Goal: Task Accomplishment & Management: Use online tool/utility

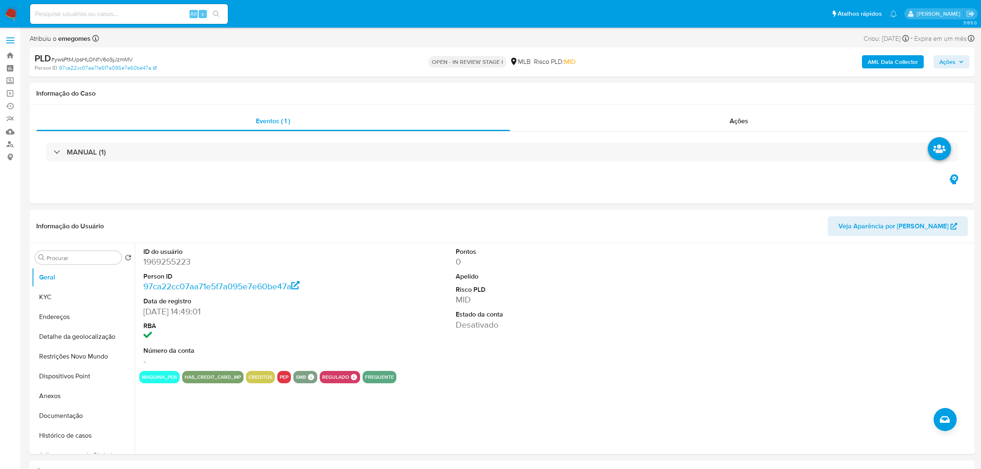
select select "10"
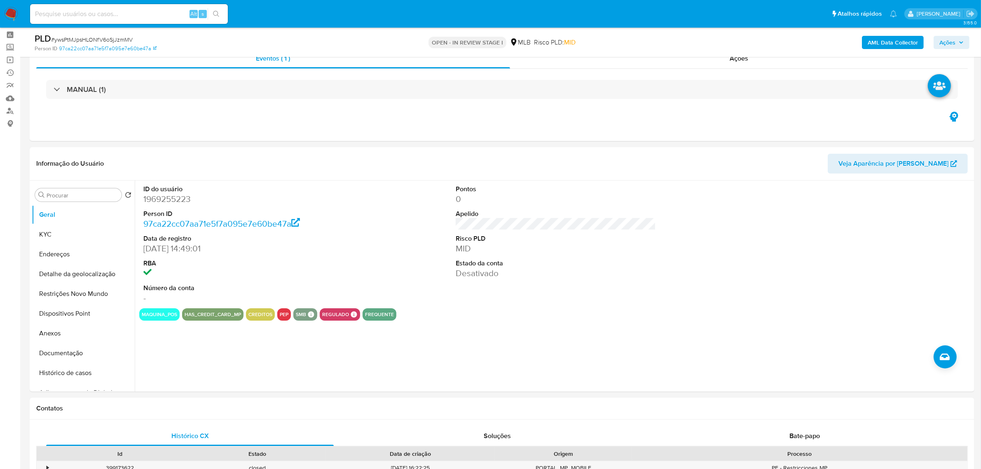
scroll to position [52, 0]
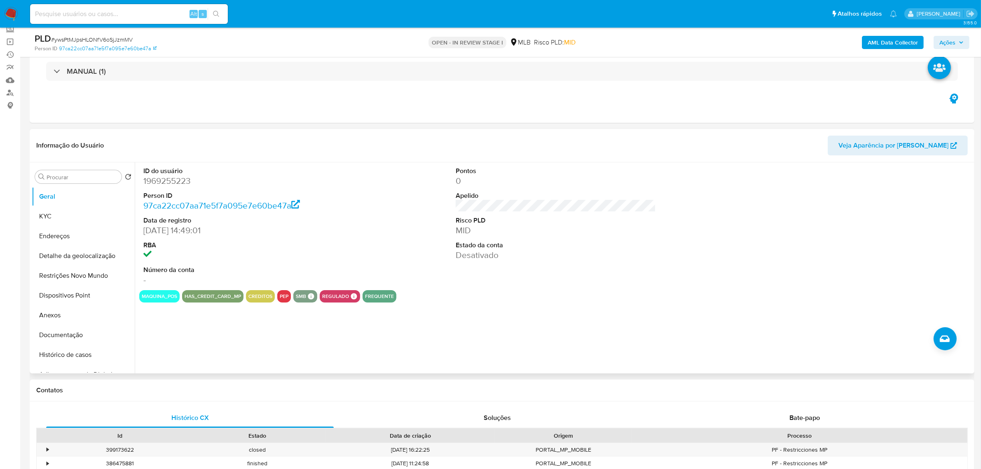
click at [266, 136] on header "Informação do Usuário Veja Aparência por Pessoa" at bounding box center [502, 146] width 932 height 20
click at [44, 218] on button "KYC" at bounding box center [80, 216] width 96 height 20
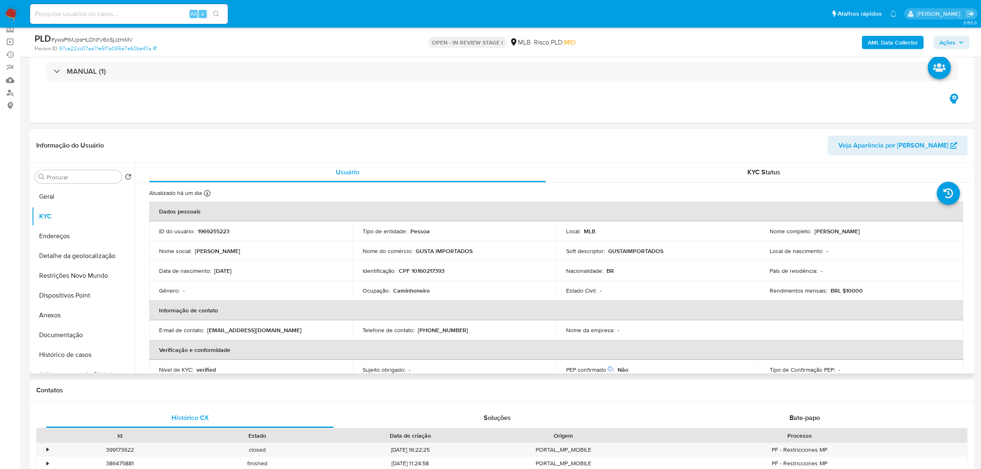
click at [320, 145] on header "Informação do Usuário Veja Aparência por [PERSON_NAME]" at bounding box center [502, 146] width 932 height 20
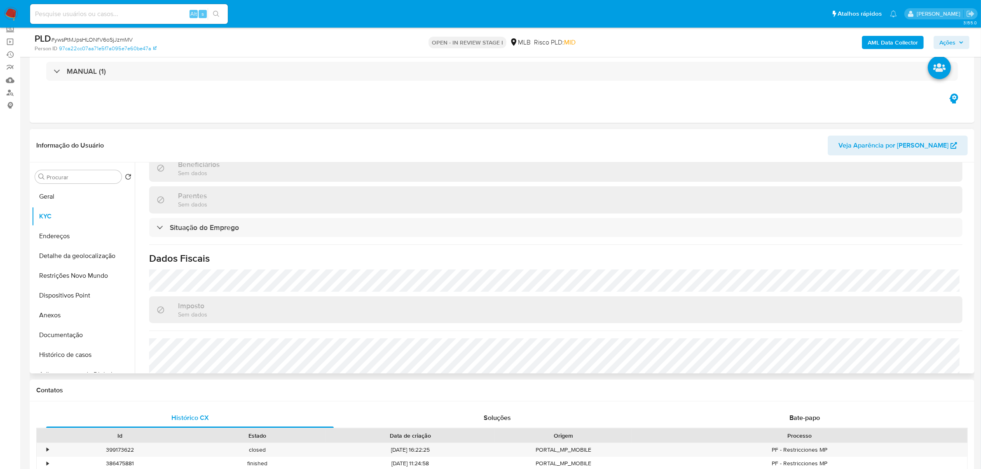
scroll to position [351, 0]
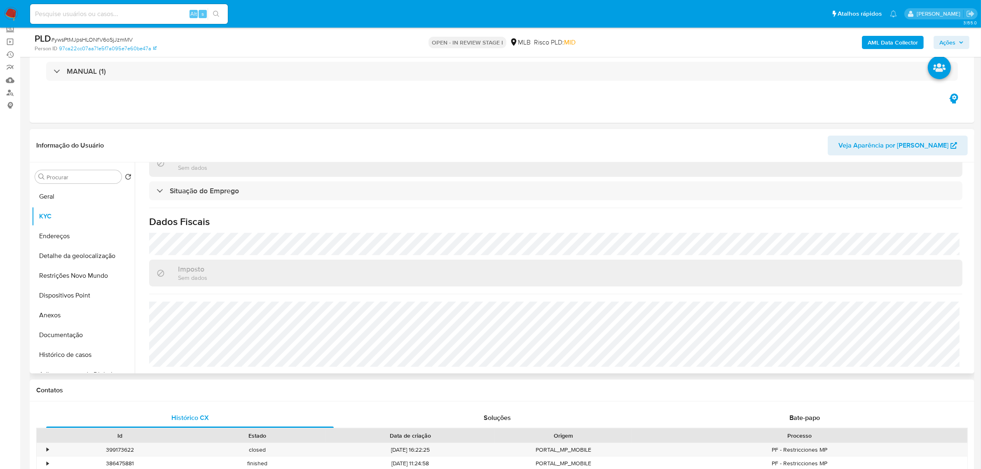
click at [374, 141] on header "Informação do Usuário Veja Aparência por [PERSON_NAME]" at bounding box center [502, 146] width 932 height 20
click at [59, 233] on button "Endereços" at bounding box center [80, 236] width 96 height 20
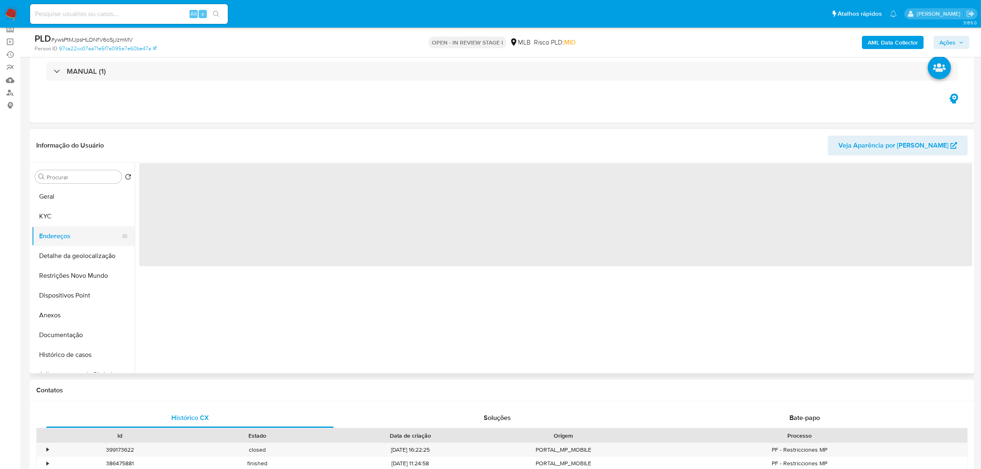
scroll to position [0, 0]
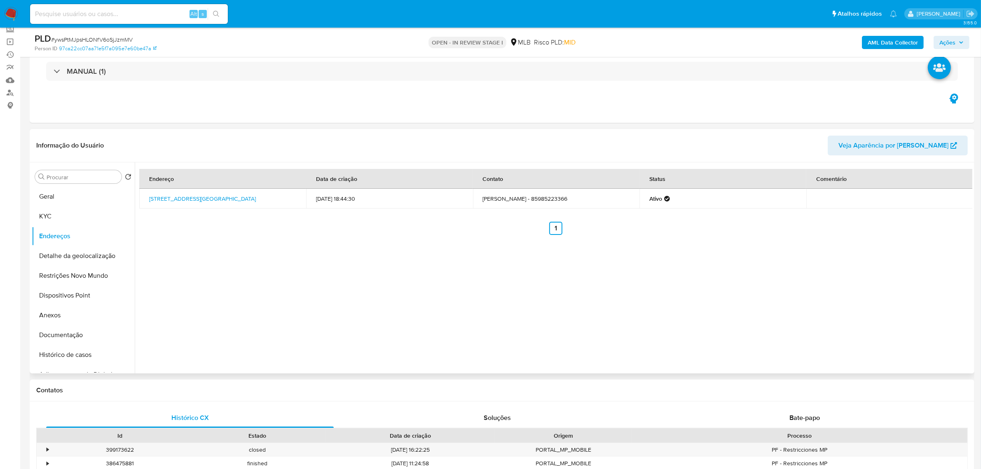
click at [207, 248] on div "Endereço Data de criação Contato Status Comentário Rua Das Pedrinhas 415, Forta…" at bounding box center [554, 267] width 838 height 211
click at [89, 254] on button "Detalhe da geolocalização" at bounding box center [80, 256] width 96 height 20
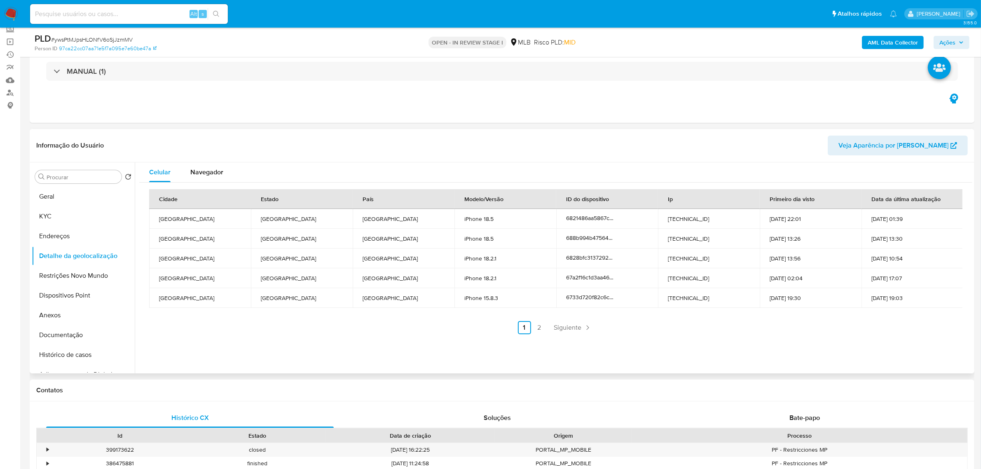
click at [304, 330] on ul "Anterior 1 2 Siguiente" at bounding box center [555, 327] width 813 height 13
click at [79, 273] on button "Restrições Novo Mundo" at bounding box center [80, 276] width 96 height 20
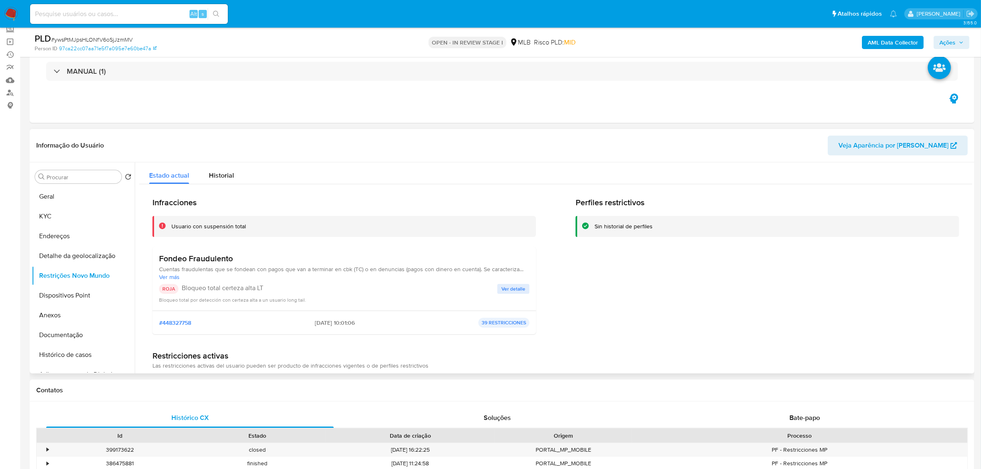
click at [229, 145] on header "Informação do Usuário Veja Aparência por [PERSON_NAME]" at bounding box center [502, 146] width 932 height 20
drag, startPoint x: 248, startPoint y: 227, endPoint x: 170, endPoint y: 227, distance: 77.9
click at [170, 227] on div "Usuario con suspensión total" at bounding box center [344, 226] width 384 height 21
click at [78, 298] on button "Dispositivos Point" at bounding box center [80, 296] width 96 height 20
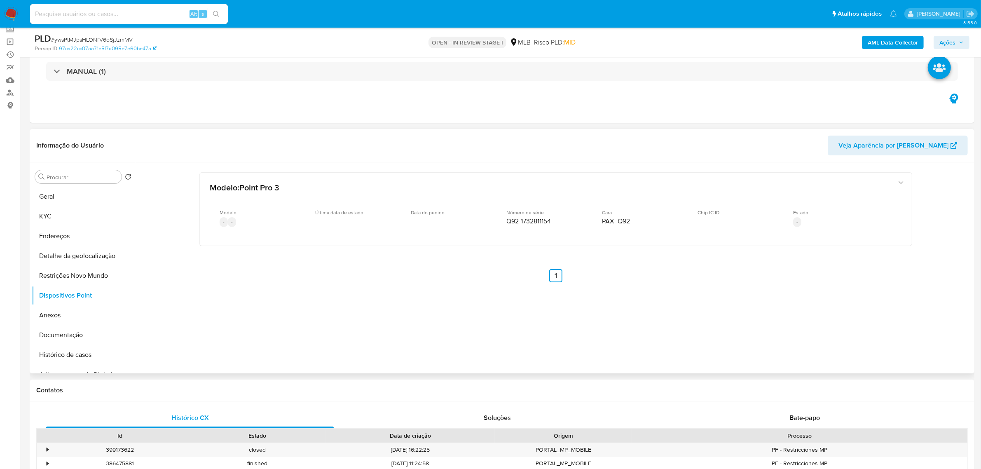
click at [370, 147] on header "Informação do Usuário Veja Aparência por [PERSON_NAME]" at bounding box center [502, 146] width 932 height 20
click at [62, 220] on button "KYC" at bounding box center [80, 216] width 96 height 20
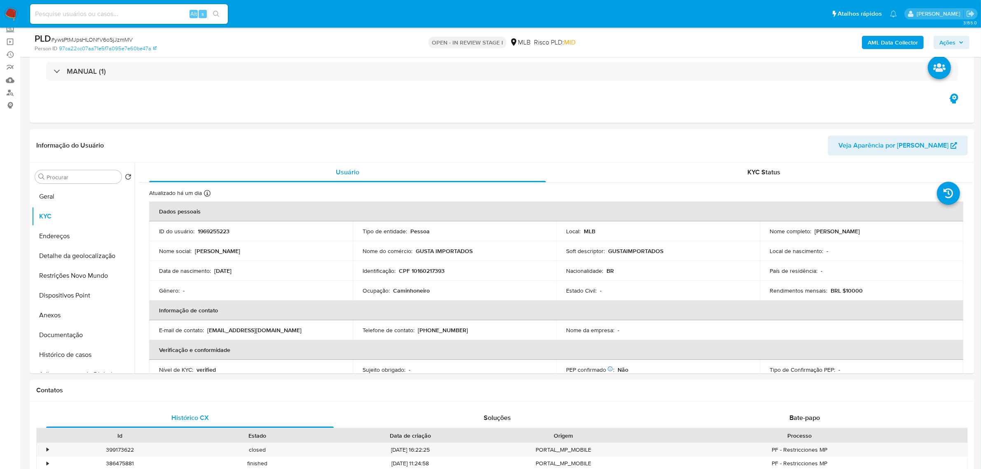
click at [903, 38] on b "AML Data Collector" at bounding box center [893, 42] width 50 height 13
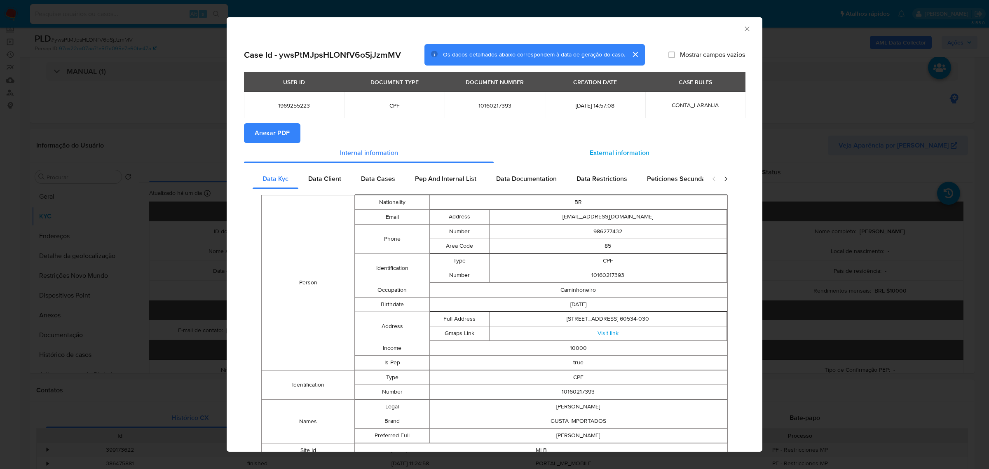
click at [621, 155] on span "External information" at bounding box center [620, 152] width 60 height 9
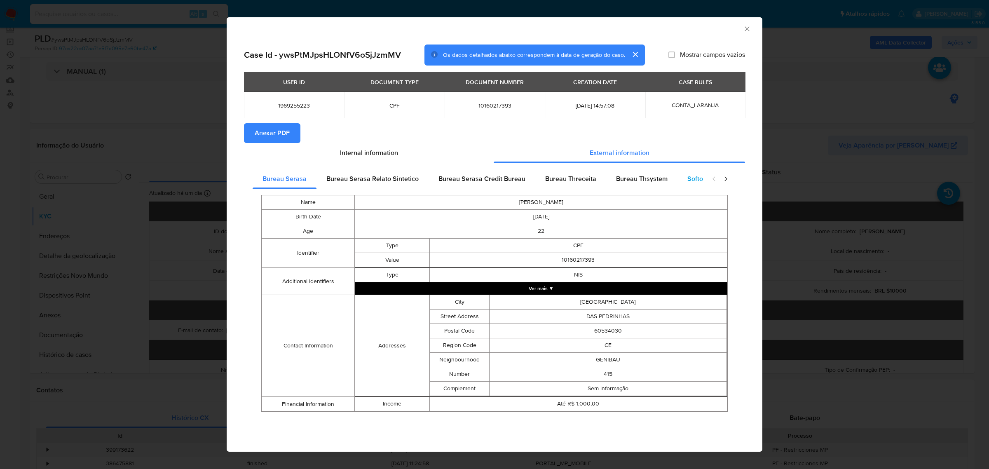
click at [693, 176] on span "Softon" at bounding box center [696, 178] width 19 height 9
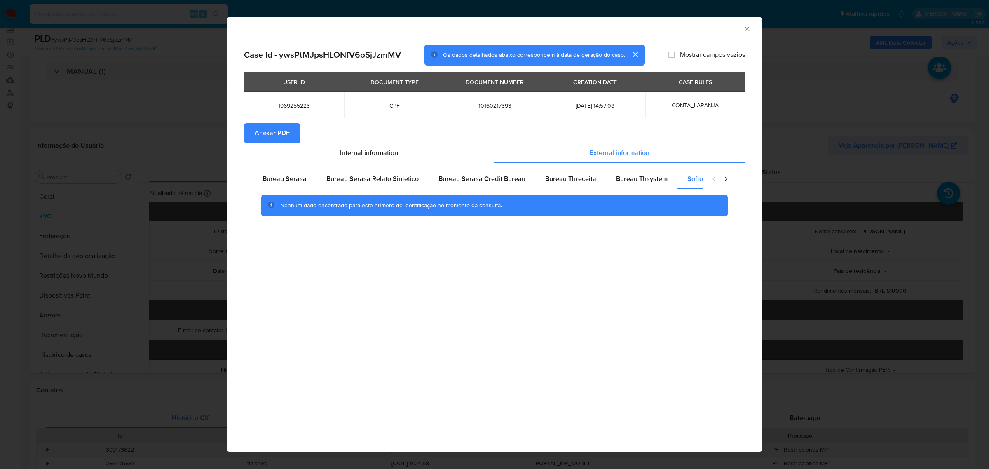
click at [276, 136] on span "Anexar PDF" at bounding box center [272, 133] width 35 height 18
click at [749, 32] on icon "Fechar a janela" at bounding box center [747, 29] width 8 height 8
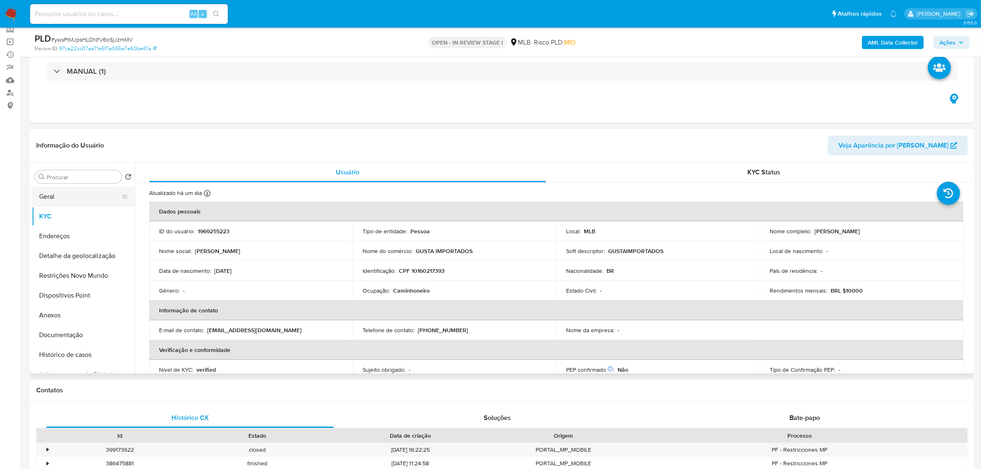
click at [55, 197] on button "Geral" at bounding box center [80, 197] width 96 height 20
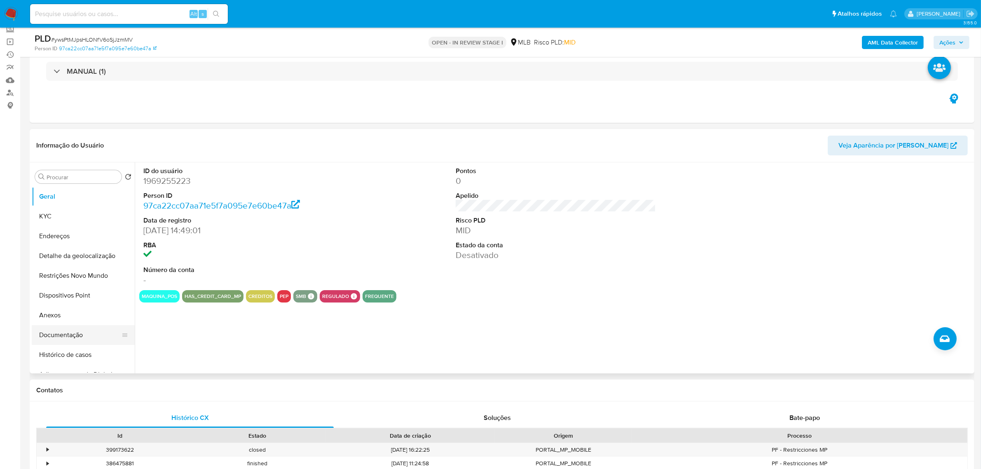
click at [71, 333] on button "Documentação" at bounding box center [80, 335] width 96 height 20
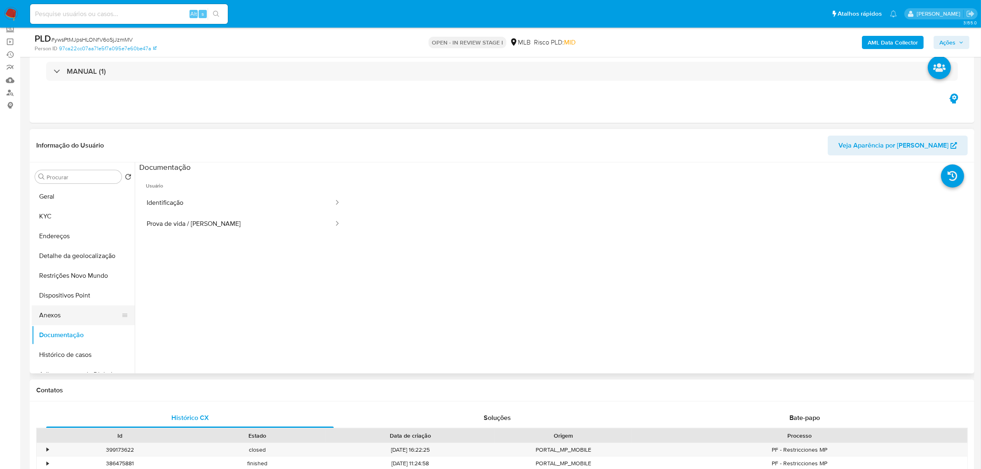
click at [61, 309] on button "Anexos" at bounding box center [80, 315] width 96 height 20
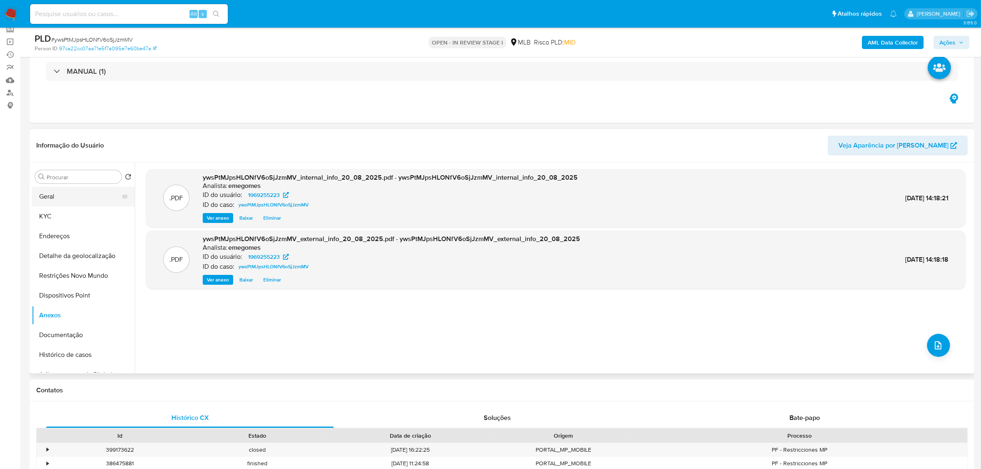
click at [57, 192] on button "Geral" at bounding box center [80, 197] width 96 height 20
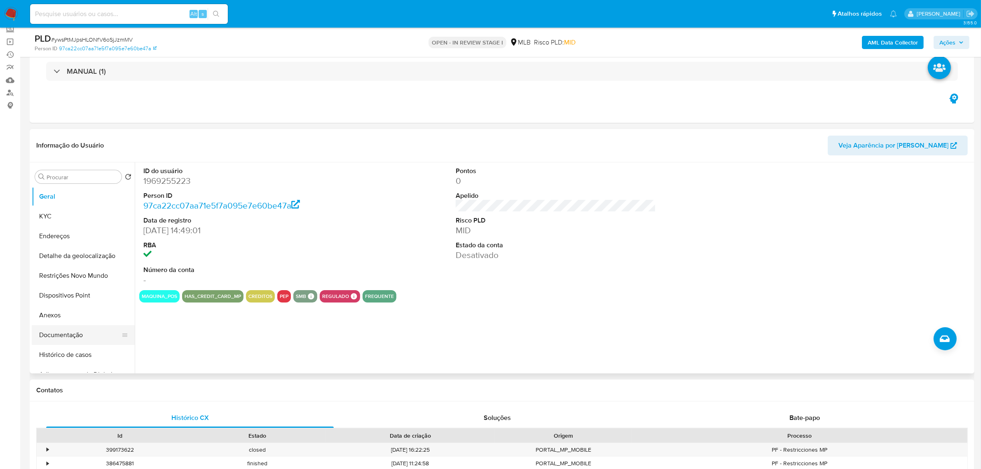
click at [67, 332] on button "Documentação" at bounding box center [80, 335] width 96 height 20
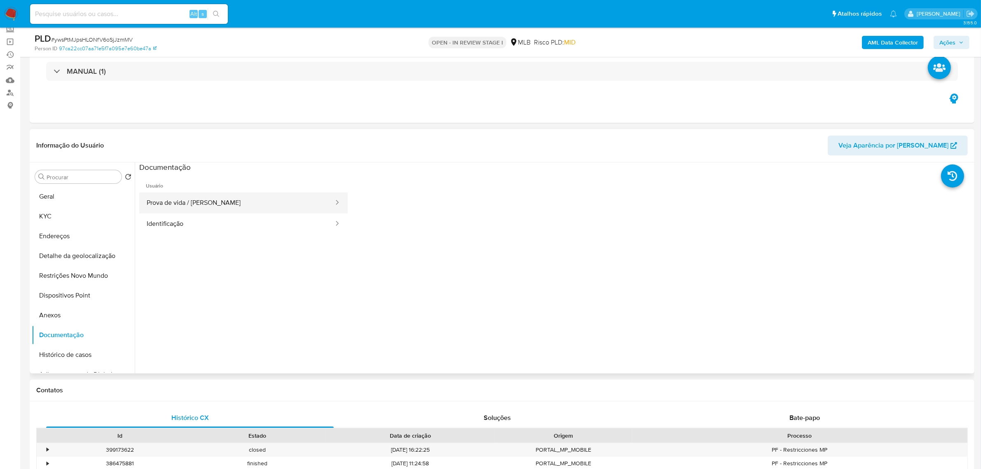
click at [216, 201] on button "Prova de vida / Selfie" at bounding box center [236, 202] width 195 height 21
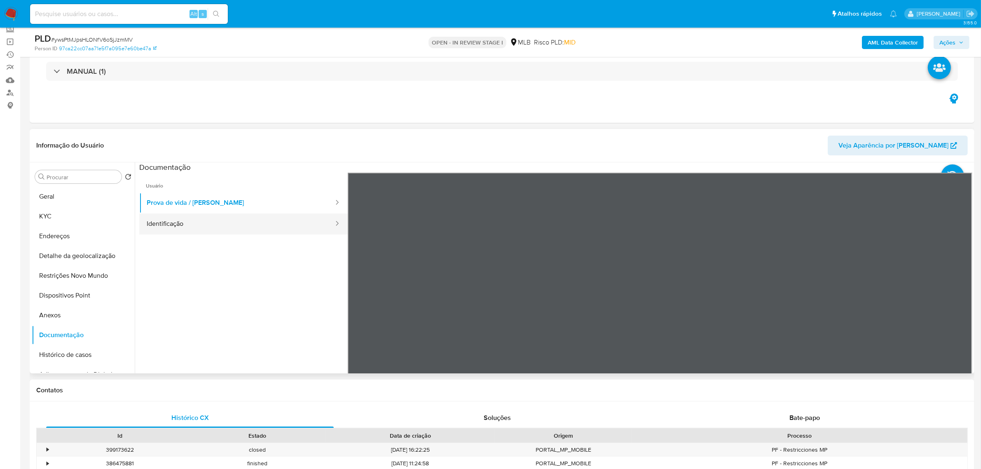
click at [166, 227] on button "Identificação" at bounding box center [236, 223] width 195 height 21
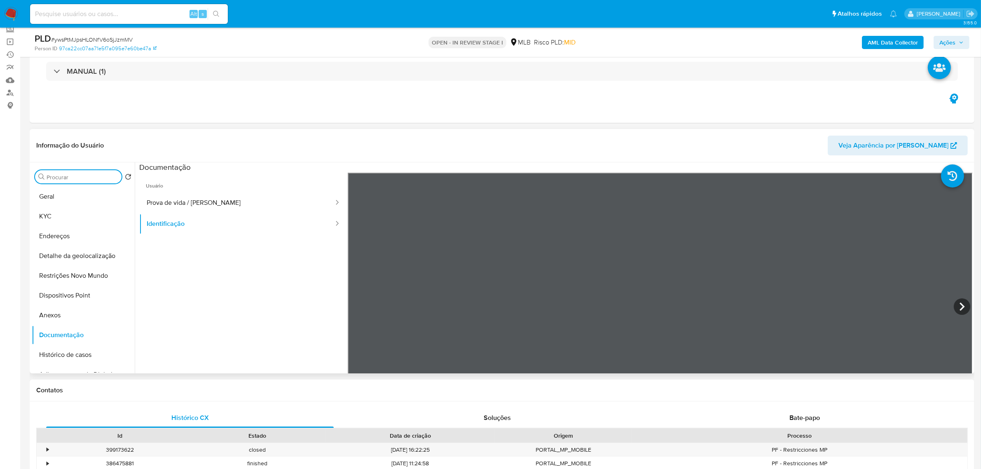
click at [71, 177] on input "Procurar" at bounding box center [83, 176] width 72 height 7
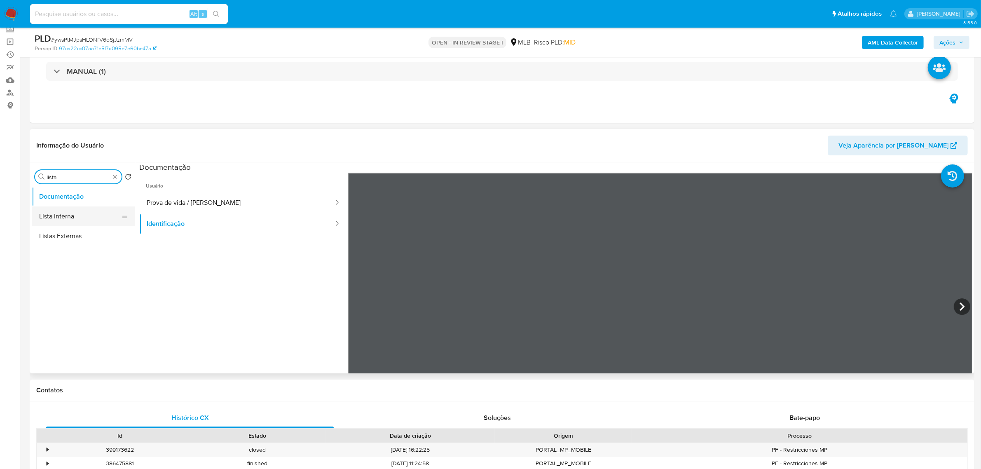
type input "lista"
click at [75, 218] on button "Lista Interna" at bounding box center [80, 216] width 96 height 20
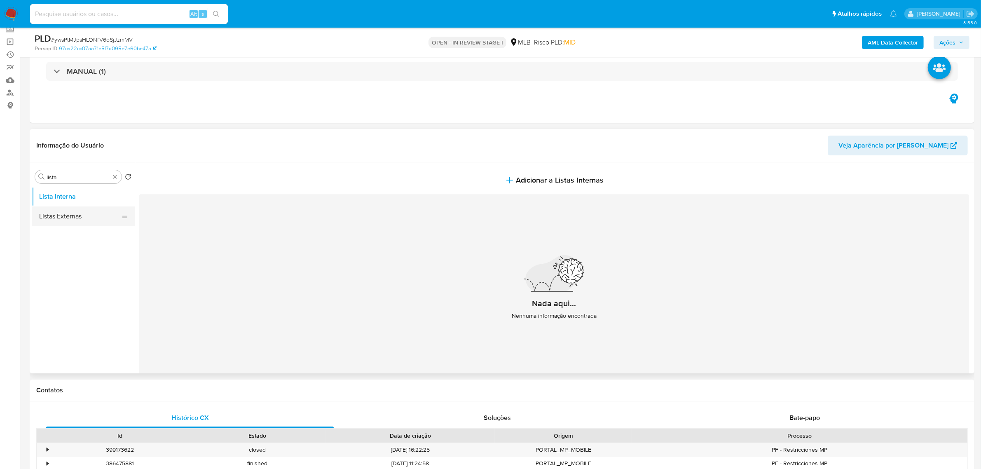
click at [71, 215] on button "Listas Externas" at bounding box center [80, 216] width 96 height 20
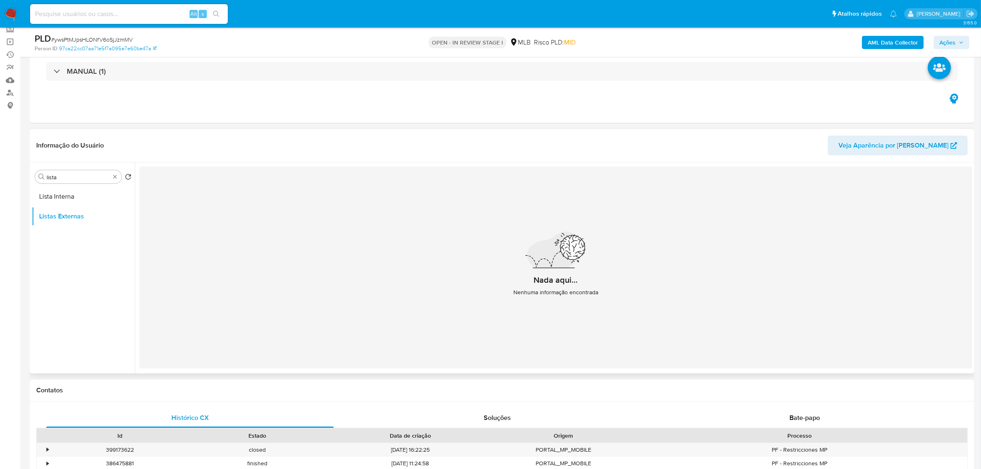
click at [257, 136] on header "Informação do Usuário Veja Aparência por [PERSON_NAME]" at bounding box center [502, 146] width 932 height 20
click at [260, 136] on header "Informação do Usuário Veja Aparência por [PERSON_NAME]" at bounding box center [502, 146] width 932 height 20
click at [55, 193] on button "Lista Interna" at bounding box center [80, 197] width 96 height 20
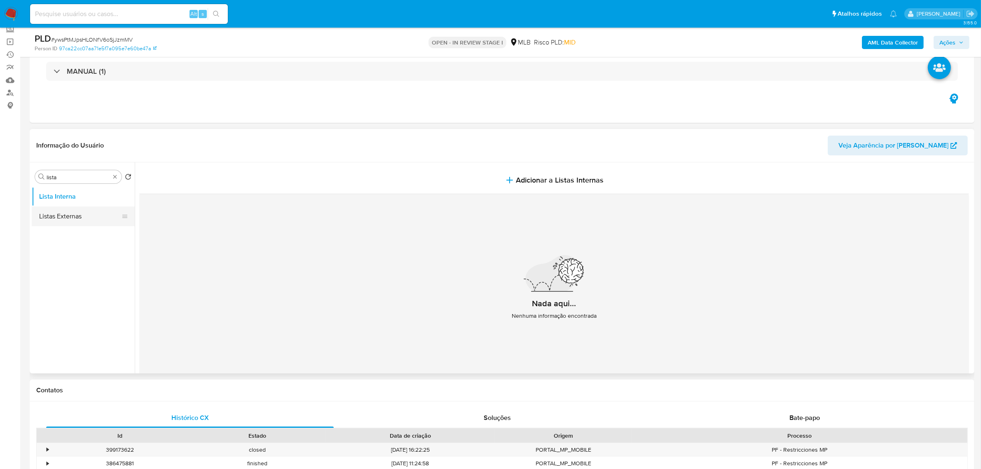
click at [77, 213] on button "Listas Externas" at bounding box center [80, 216] width 96 height 20
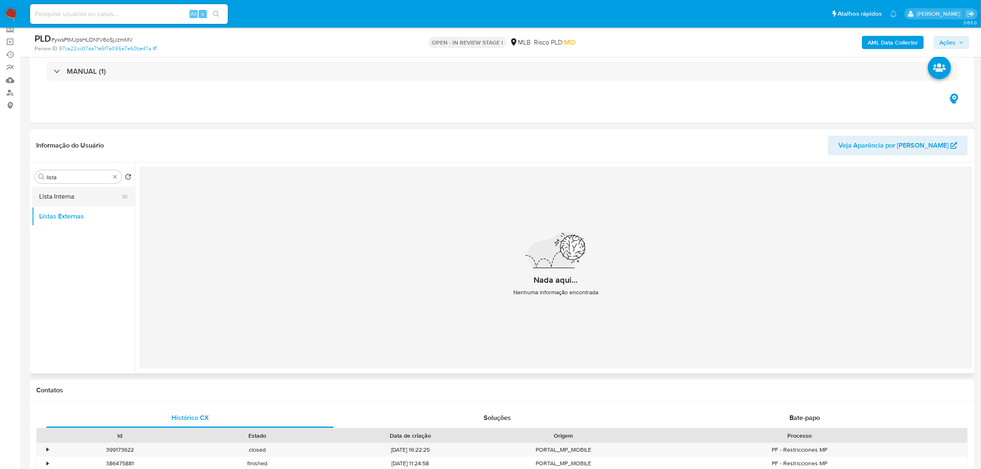
click at [73, 197] on button "Lista Interna" at bounding box center [80, 197] width 96 height 20
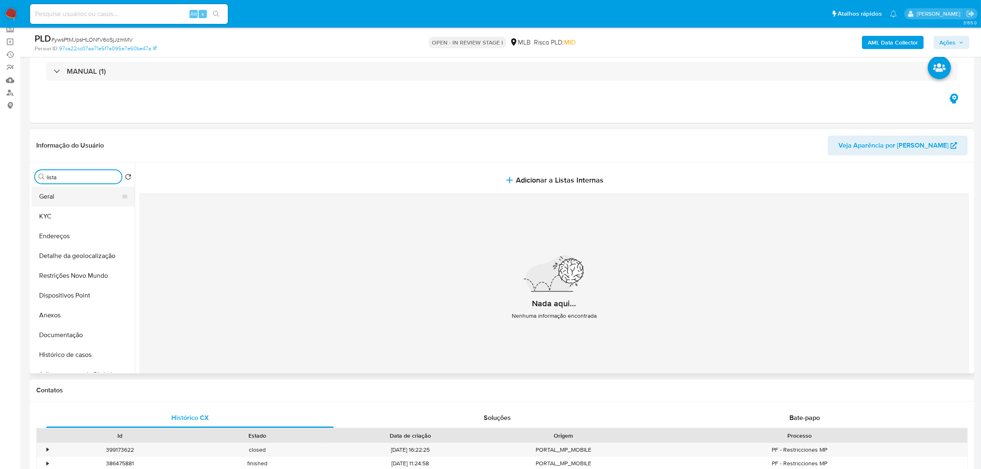
click at [75, 199] on button "Geral" at bounding box center [80, 197] width 96 height 20
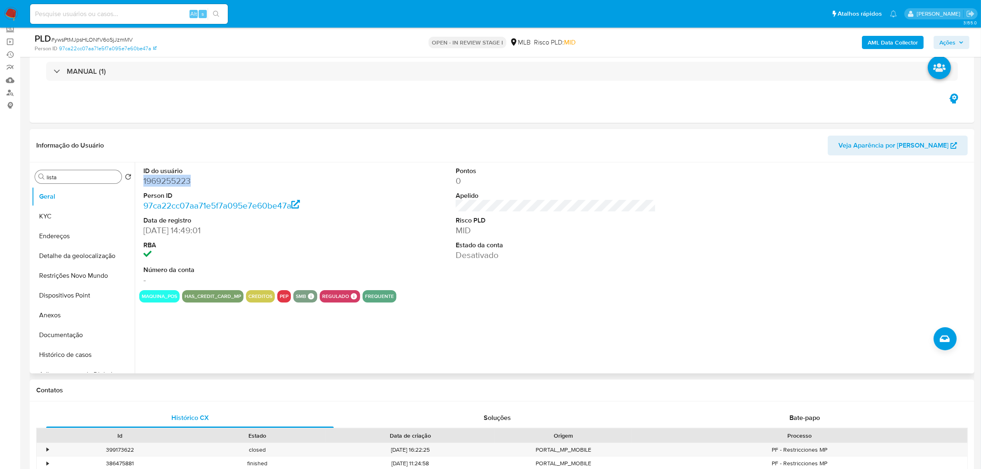
drag, startPoint x: 194, startPoint y: 180, endPoint x: 143, endPoint y: 180, distance: 51.1
click at [143, 180] on dd "1969255223" at bounding box center [243, 181] width 200 height 12
copy dd "1969255223"
click at [56, 336] on button "Documentação" at bounding box center [80, 335] width 96 height 20
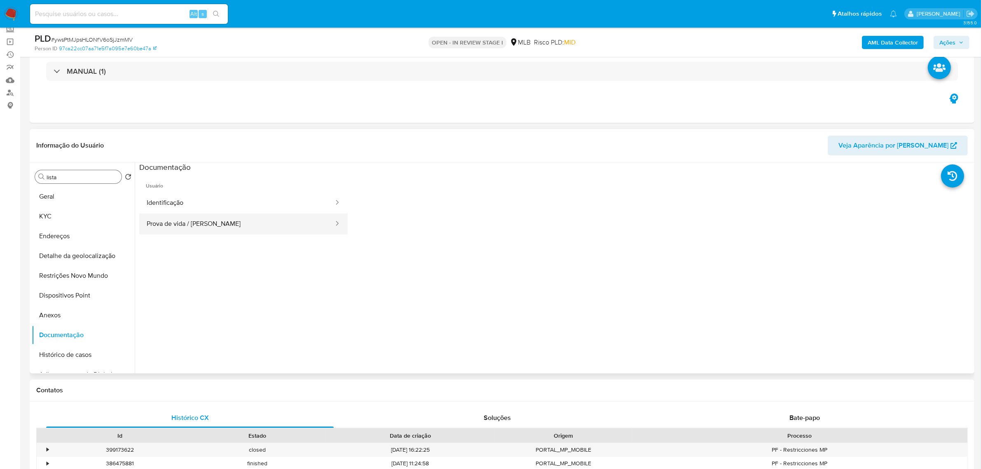
click at [176, 229] on button "Prova de vida / Selfie" at bounding box center [236, 223] width 195 height 21
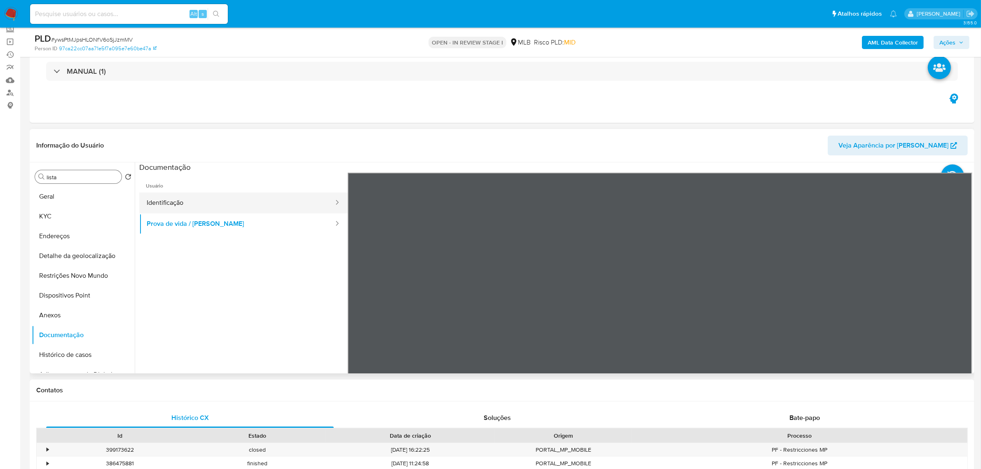
click at [178, 203] on button "Identificação" at bounding box center [236, 202] width 195 height 21
click at [59, 217] on button "KYC" at bounding box center [80, 216] width 96 height 20
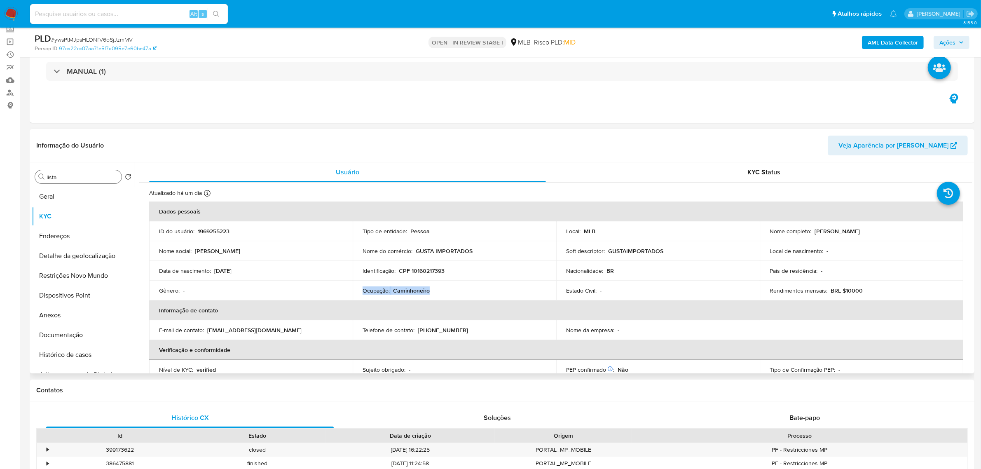
drag, startPoint x: 437, startPoint y: 290, endPoint x: 358, endPoint y: 291, distance: 78.7
click at [358, 291] on td "Ocupação : Caminhoneiro" at bounding box center [455, 291] width 204 height 20
copy div "Ocupação : Caminhoneiro"
click at [72, 196] on button "Geral" at bounding box center [80, 197] width 96 height 20
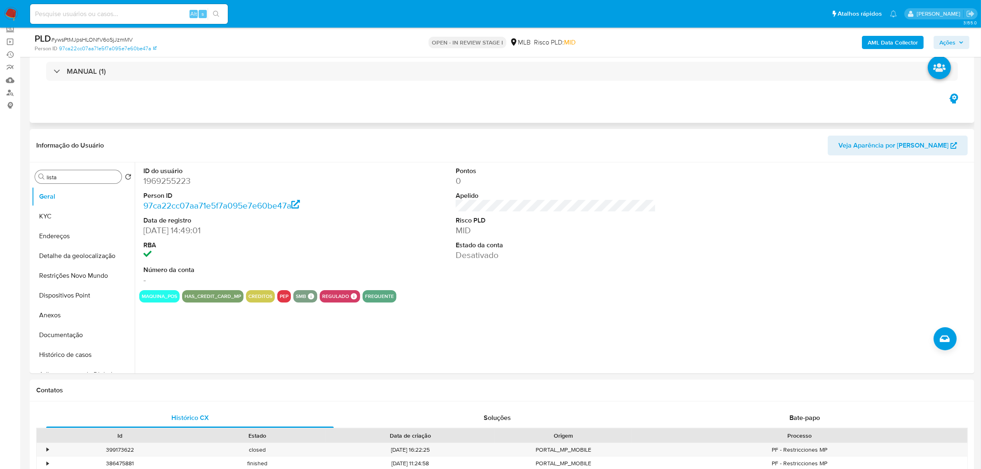
drag, startPoint x: 143, startPoint y: 41, endPoint x: 151, endPoint y: 59, distance: 18.8
click at [131, 41] on div "PLD # ywsPtMJpsHLONfV6oSjJzmMV" at bounding box center [189, 39] width 309 height 12
click at [372, 190] on div "ID do usuário 1969255223 Person ID 97ca22cc07aa71e5f7a095e7e60be47a Data de reg…" at bounding box center [555, 226] width 833 height 128
click at [72, 218] on button "KYC" at bounding box center [80, 216] width 96 height 20
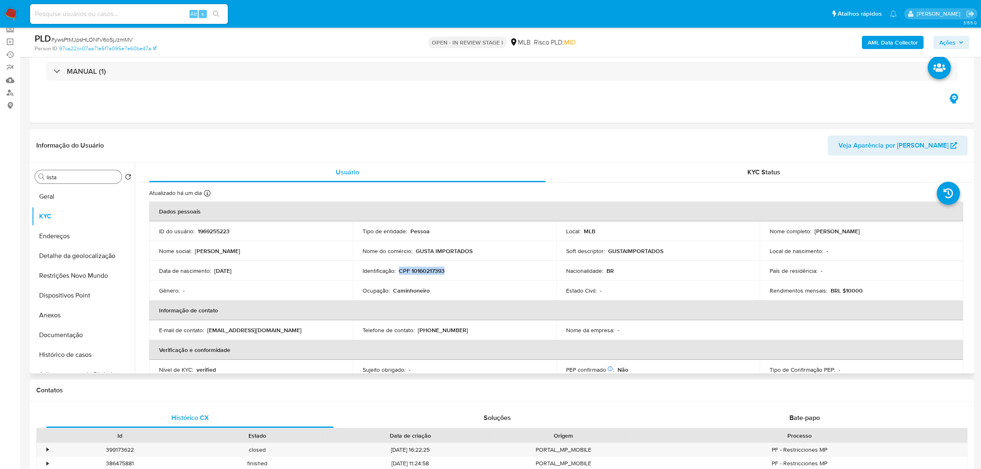
drag, startPoint x: 459, startPoint y: 274, endPoint x: 400, endPoint y: 271, distance: 59.8
click at [400, 271] on div "Identificação : CPF 10160217393" at bounding box center [455, 270] width 184 height 7
copy p "CPF 10160217393"
click at [57, 316] on button "Anexos" at bounding box center [80, 315] width 96 height 20
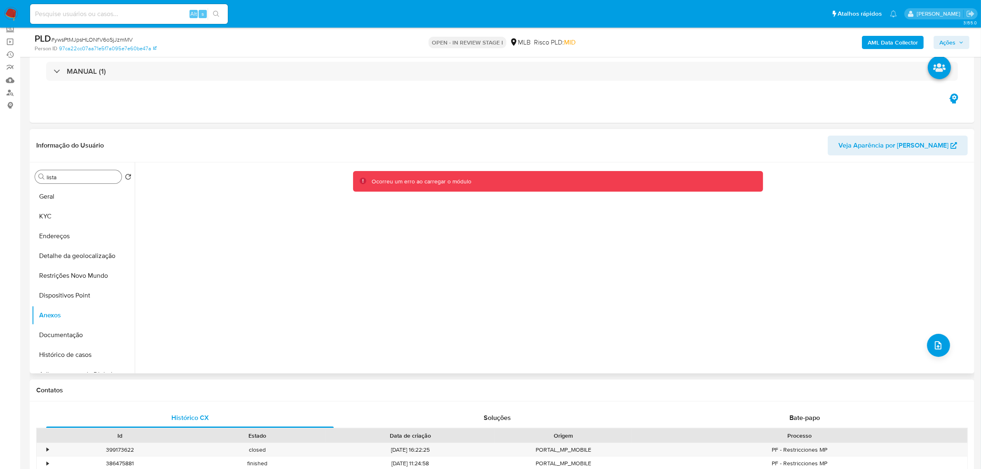
click at [948, 344] on div "Ocorreu um erro ao carregar o módulo" at bounding box center [554, 267] width 838 height 211
click at [938, 345] on icon "upload-file" at bounding box center [938, 345] width 7 height 8
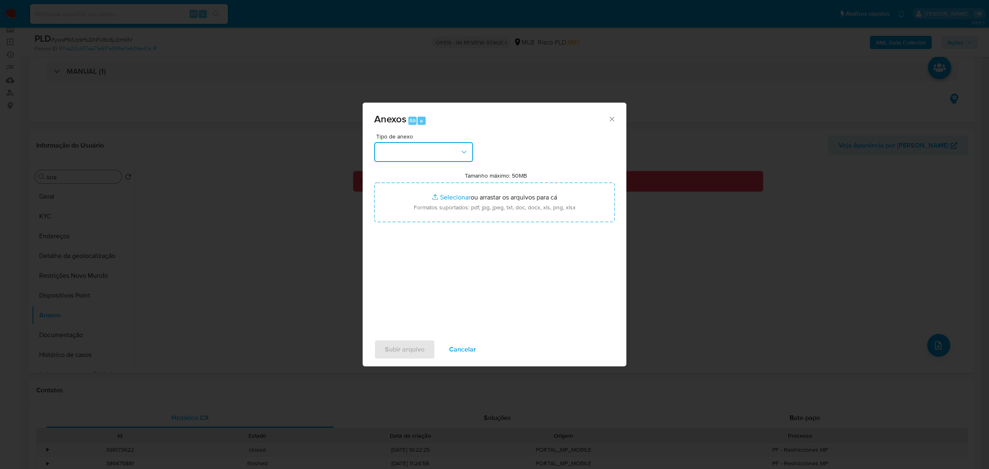
click at [468, 151] on button "button" at bounding box center [423, 152] width 99 height 20
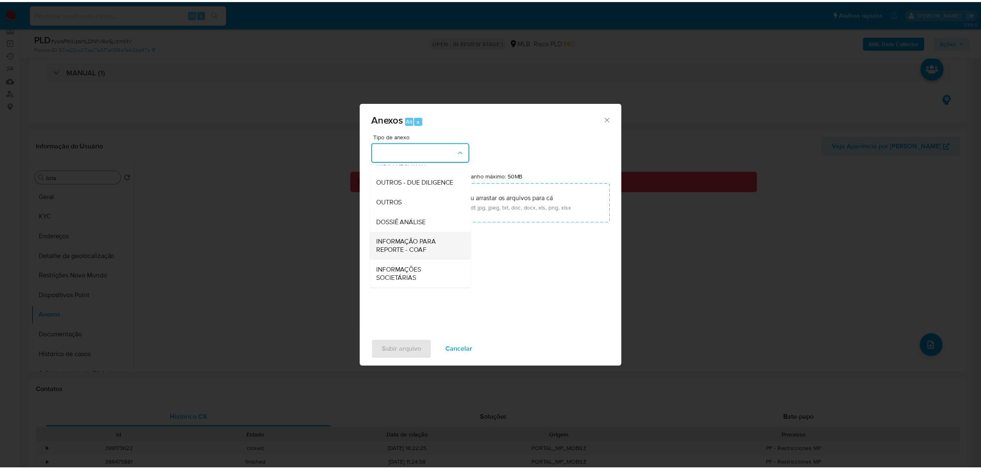
scroll to position [127, 0]
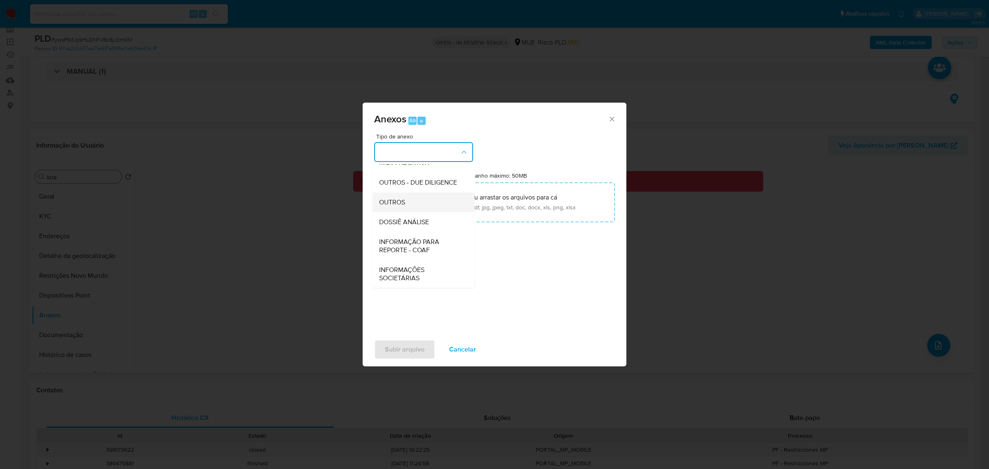
click at [410, 202] on div "OUTROS" at bounding box center [421, 202] width 84 height 20
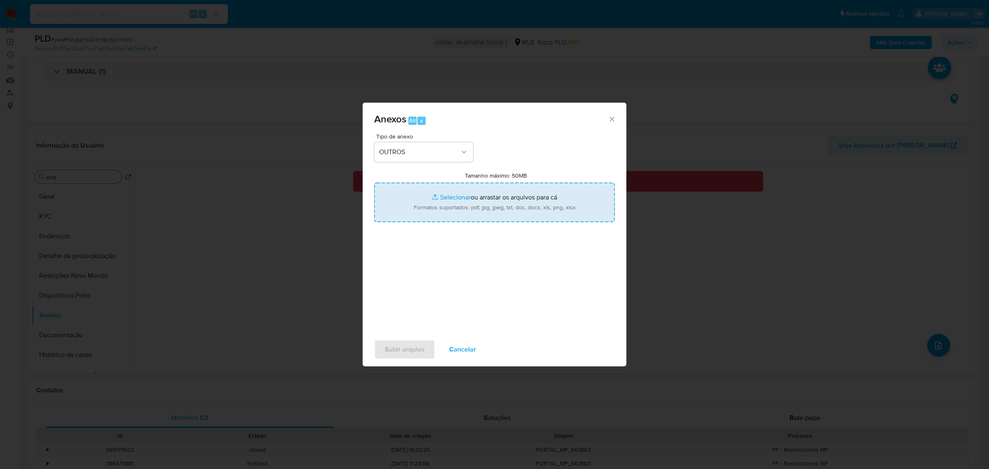
click at [461, 200] on input "Tamanho máximo: 50MB Selecionar arquivos" at bounding box center [494, 203] width 241 height 40
type input "C:\fakepath\SAR - ywsPtMJpsHLONfV6oSjJzmMV - CPF 10160217393 - PAULO GUSTAVO CO…"
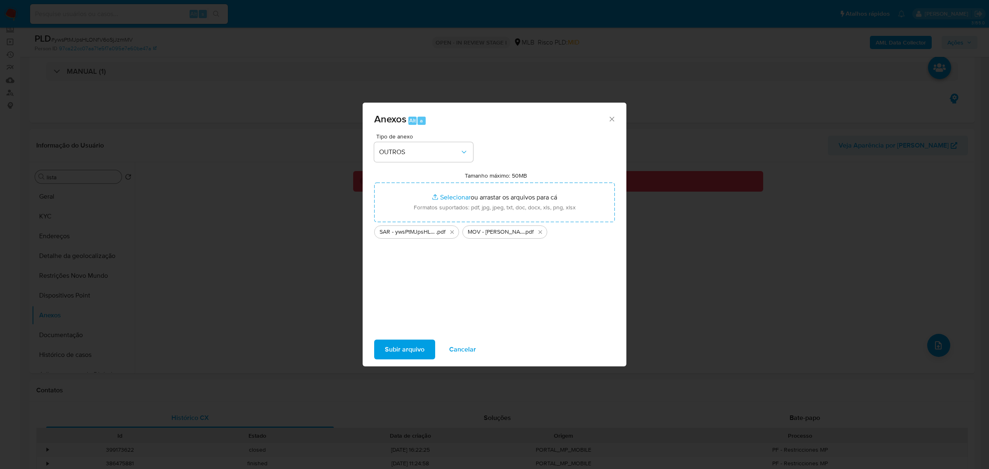
click at [405, 345] on span "Subir arquivo" at bounding box center [405, 349] width 40 height 18
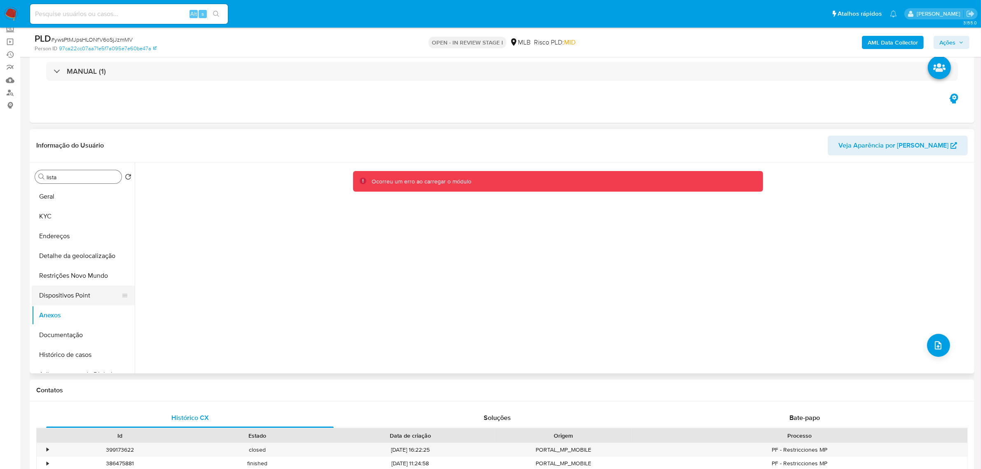
click at [65, 300] on button "Dispositivos Point" at bounding box center [80, 296] width 96 height 20
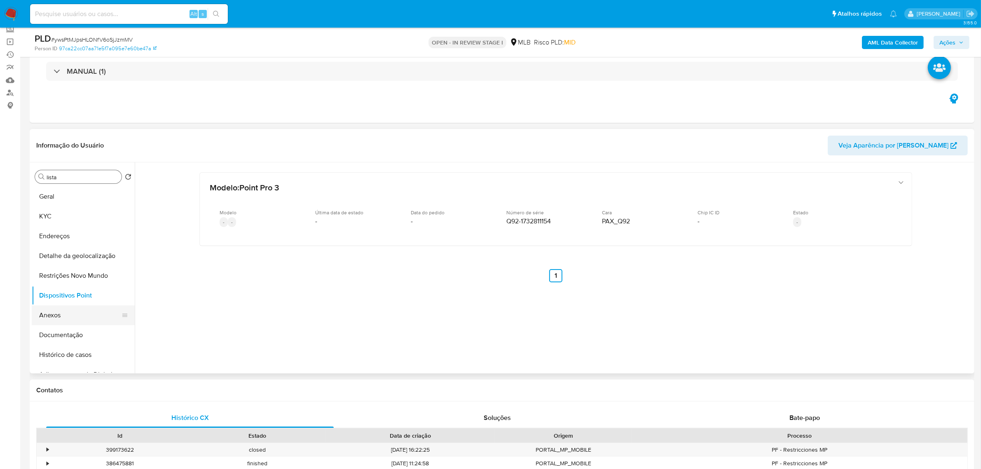
click at [62, 312] on button "Anexos" at bounding box center [80, 315] width 96 height 20
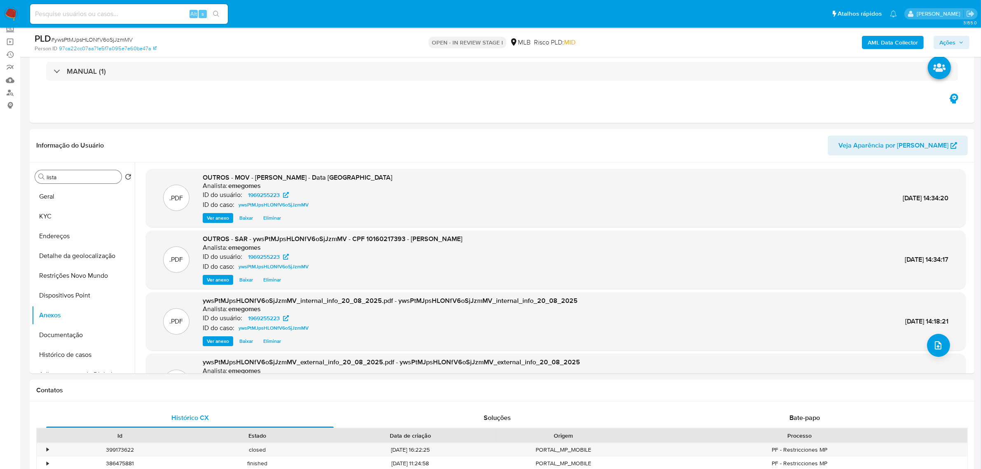
click at [964, 44] on button "Ações" at bounding box center [952, 42] width 36 height 13
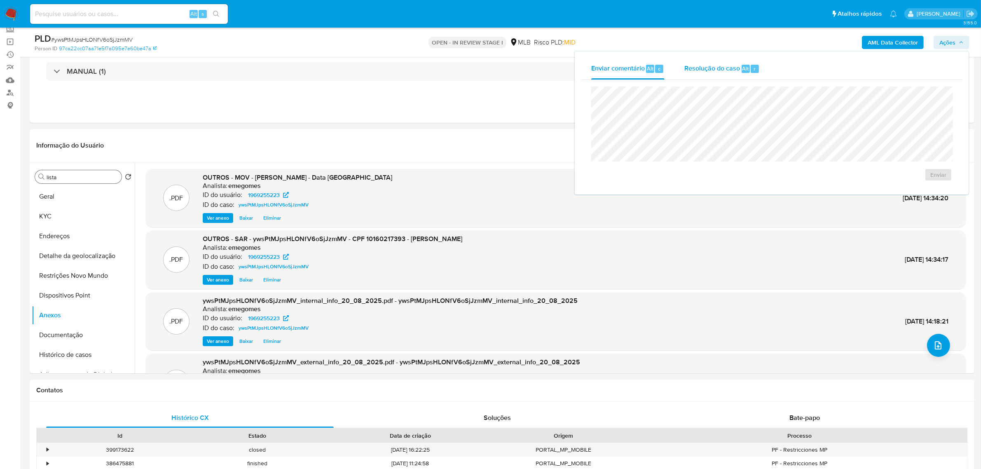
click at [731, 67] on span "Resolução do caso" at bounding box center [712, 67] width 56 height 9
click at [922, 188] on span "ROI Proposal" at bounding box center [918, 188] width 43 height 12
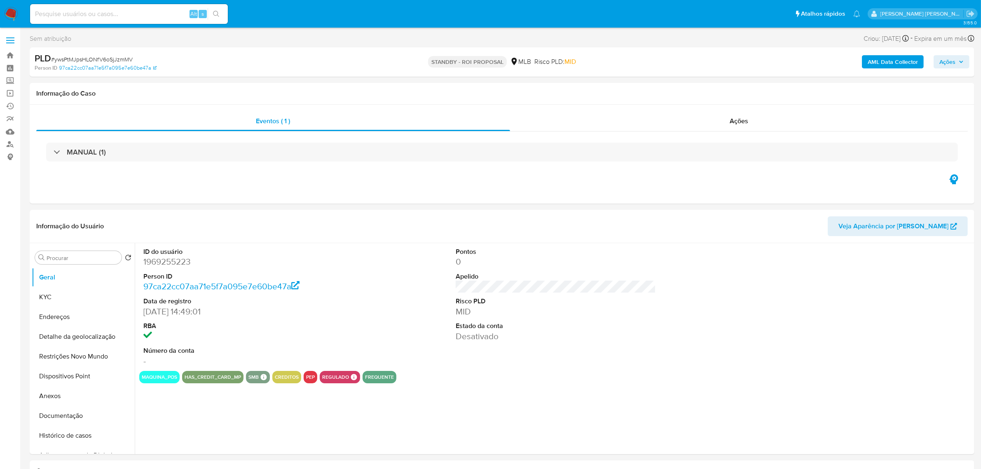
select select "10"
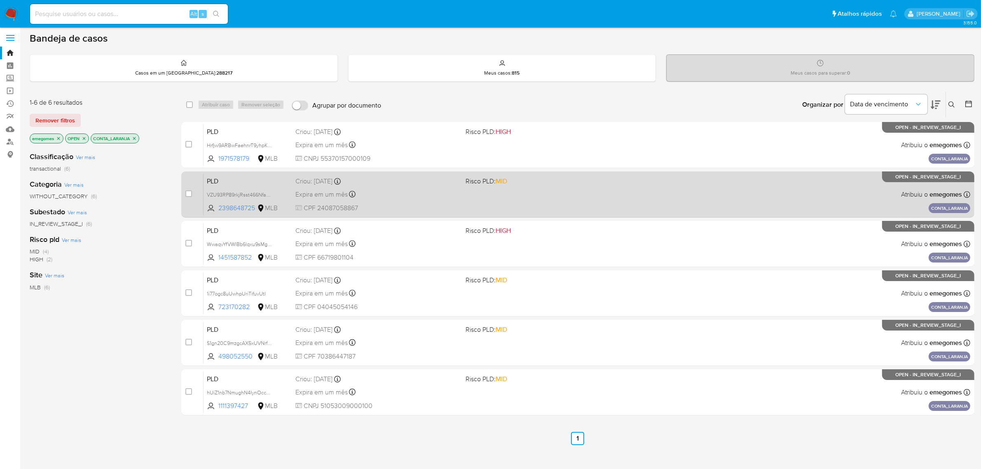
scroll to position [3, 0]
click at [395, 192] on div "Expira em um mês Expira em 28/09/2025 11:56:53" at bounding box center [377, 193] width 164 height 11
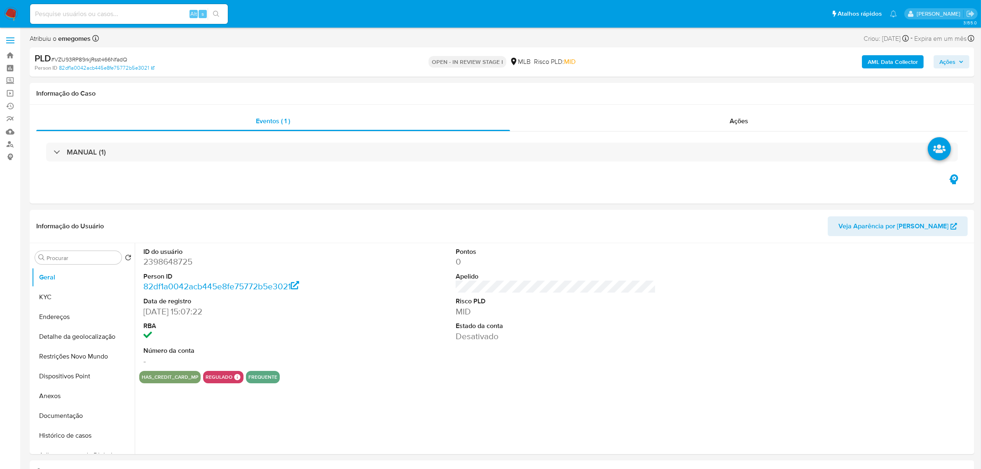
select select "10"
click at [64, 296] on button "KYC" at bounding box center [80, 297] width 96 height 20
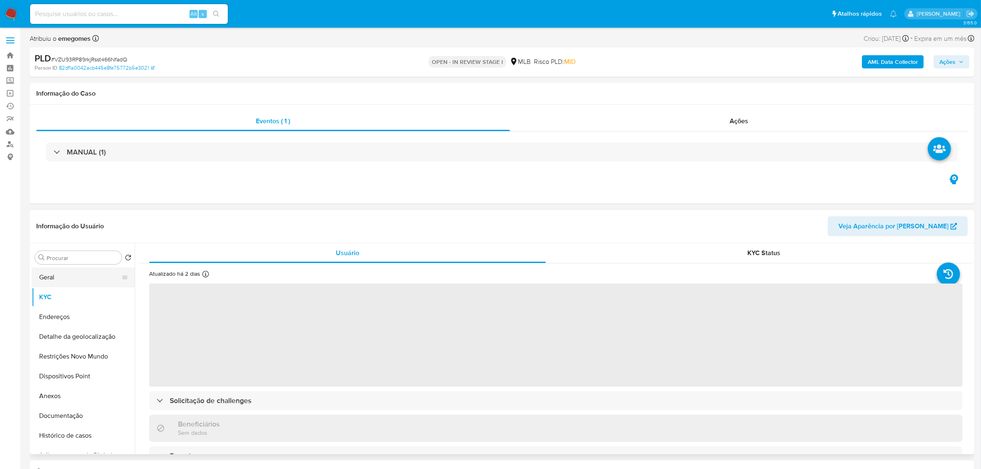
click at [75, 279] on button "Geral" at bounding box center [80, 277] width 96 height 20
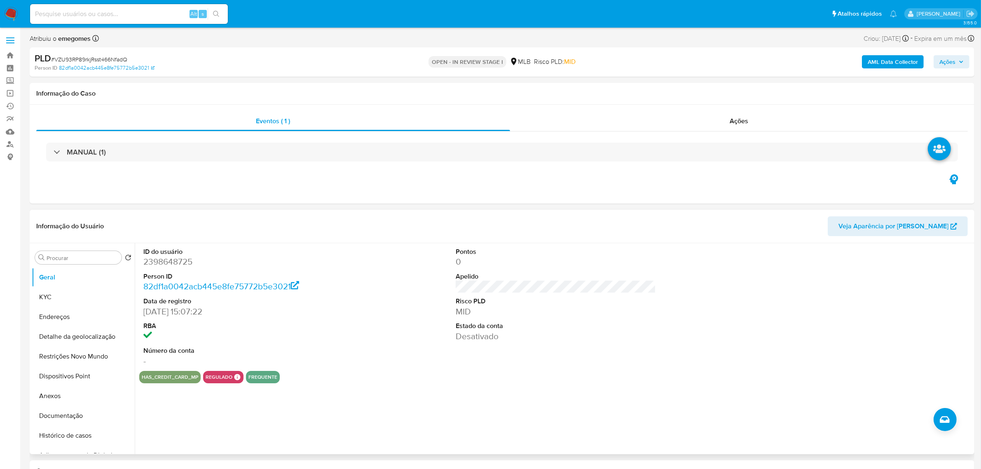
click at [233, 227] on header "Informação do Usuário Veja Aparência por [PERSON_NAME]" at bounding box center [502, 226] width 932 height 20
click at [50, 297] on button "KYC" at bounding box center [80, 297] width 96 height 20
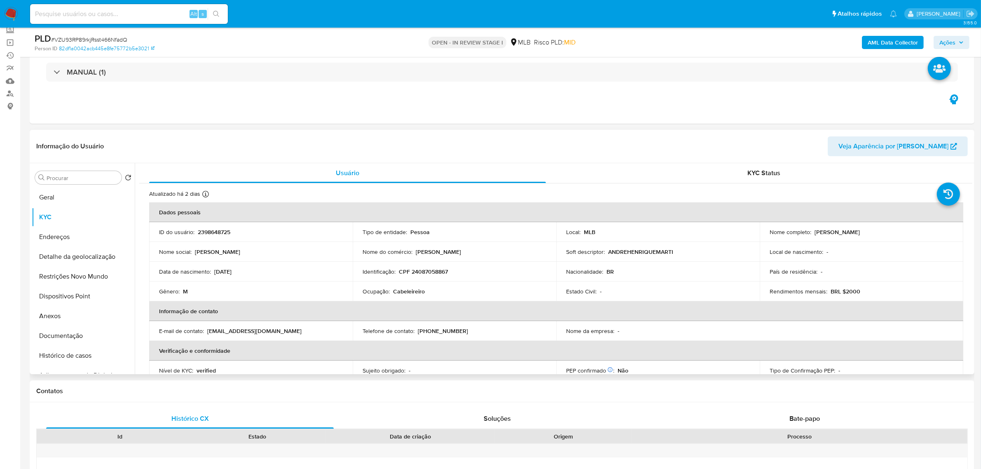
scroll to position [52, 0]
click at [314, 258] on td "Nome social : [PERSON_NAME]" at bounding box center [251, 251] width 204 height 20
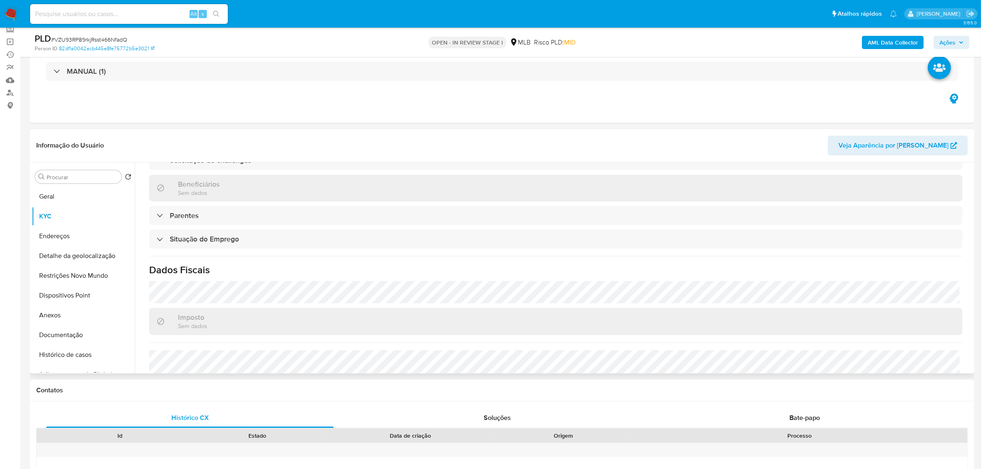
scroll to position [343, 0]
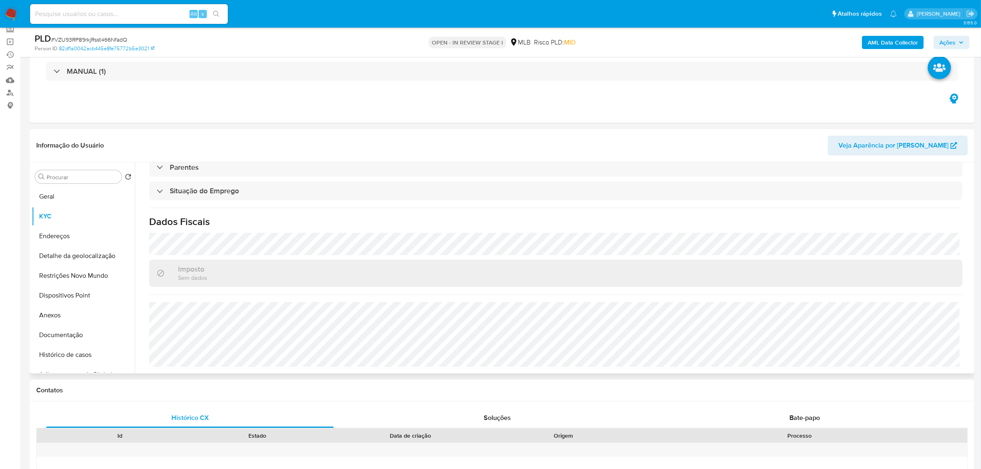
click at [273, 206] on div "Atualizado há 2 dias Criado: [DATE] 16:07:23 Atualizado: [DATE] 02:10:06 Dados …" at bounding box center [555, 107] width 833 height 534
click at [69, 239] on button "Endereços" at bounding box center [80, 236] width 96 height 20
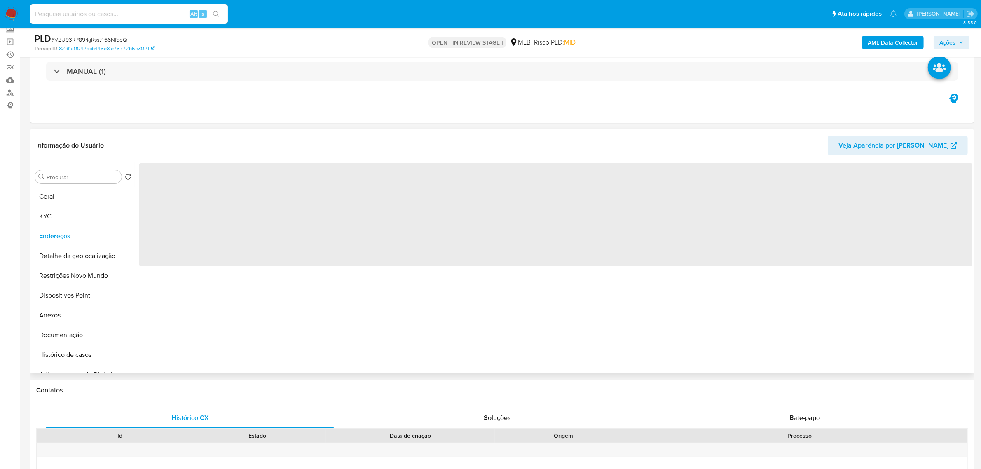
scroll to position [0, 0]
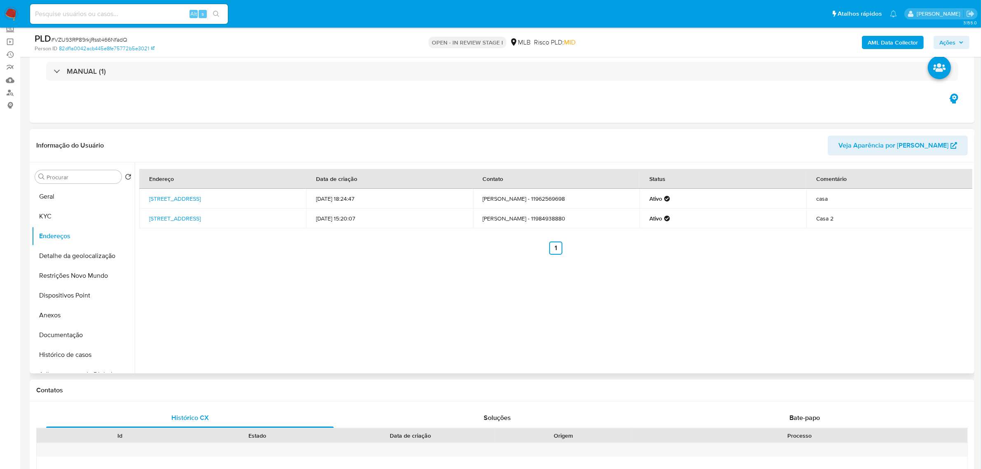
click at [231, 129] on div "Informação do Usuário Veja Aparência por [PERSON_NAME]" at bounding box center [502, 145] width 945 height 33
click at [75, 255] on button "Detalhe da geolocalização" at bounding box center [80, 256] width 96 height 20
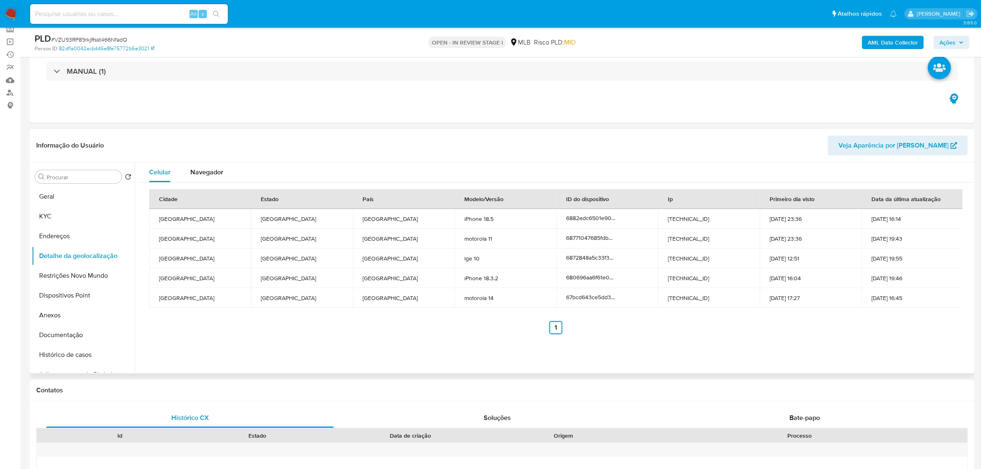
click at [266, 141] on header "Informação do Usuário Veja Aparência por [PERSON_NAME]" at bounding box center [502, 146] width 932 height 20
click at [70, 275] on button "Restrições Novo Mundo" at bounding box center [80, 276] width 96 height 20
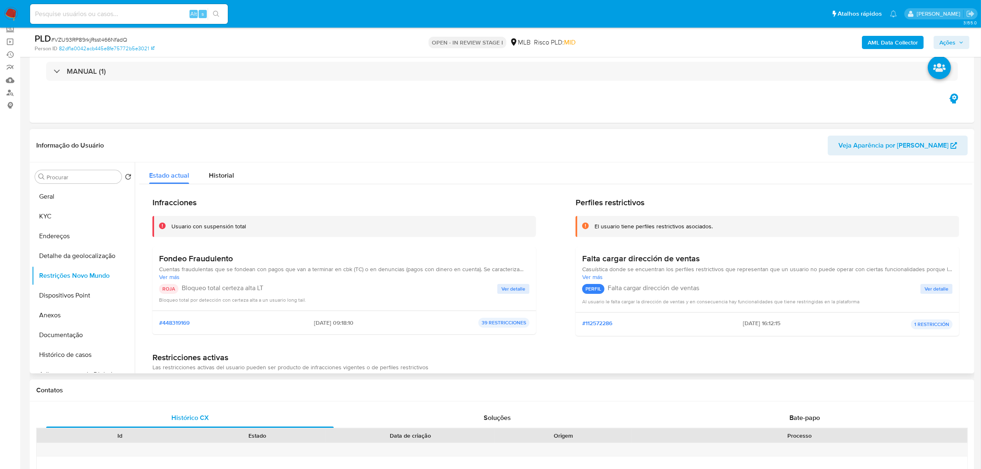
click at [235, 133] on div "Informação do Usuário Veja Aparência por [PERSON_NAME]" at bounding box center [502, 145] width 945 height 33
drag, startPoint x: 253, startPoint y: 229, endPoint x: 170, endPoint y: 227, distance: 82.8
click at [170, 227] on div "Usuario con suspensión total" at bounding box center [344, 226] width 384 height 21
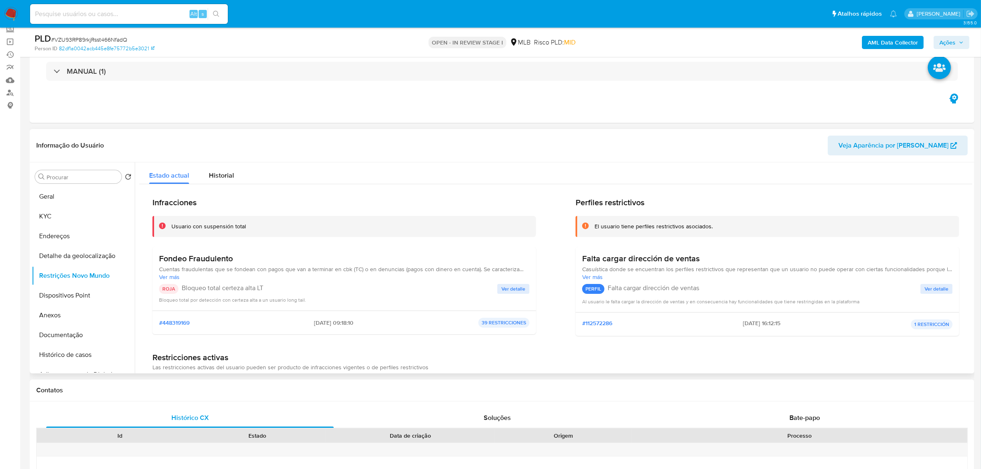
click at [365, 174] on div "Estado actual Historial" at bounding box center [555, 173] width 833 height 22
click at [65, 299] on button "Dispositivos Point" at bounding box center [80, 296] width 96 height 20
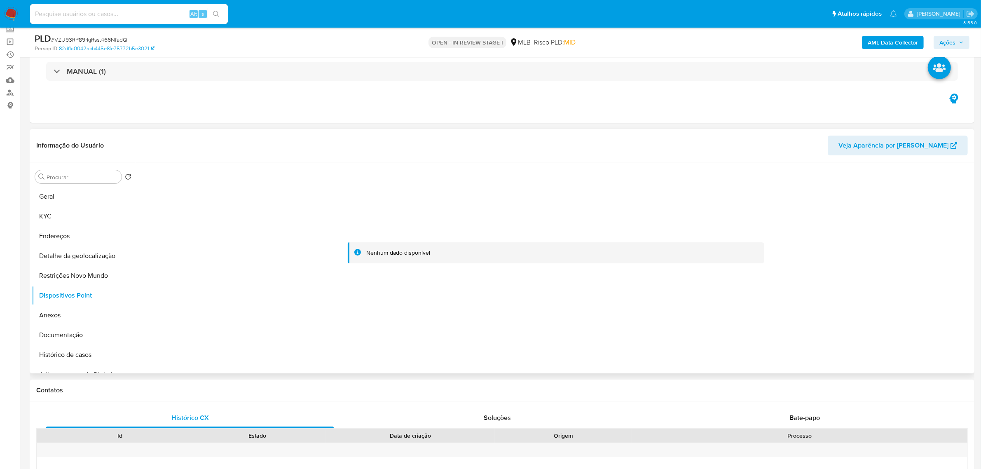
click at [248, 132] on div "Informação do Usuário Veja Aparência por [PERSON_NAME]" at bounding box center [502, 145] width 945 height 33
